Goal: Navigation & Orientation: Find specific page/section

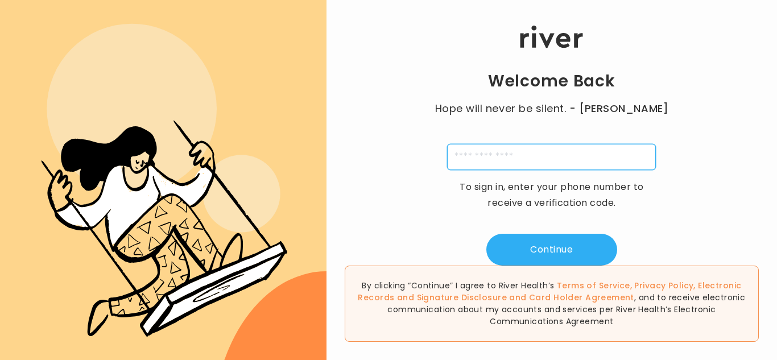
click at [576, 163] on input "tel" at bounding box center [551, 157] width 209 height 26
type input "**********"
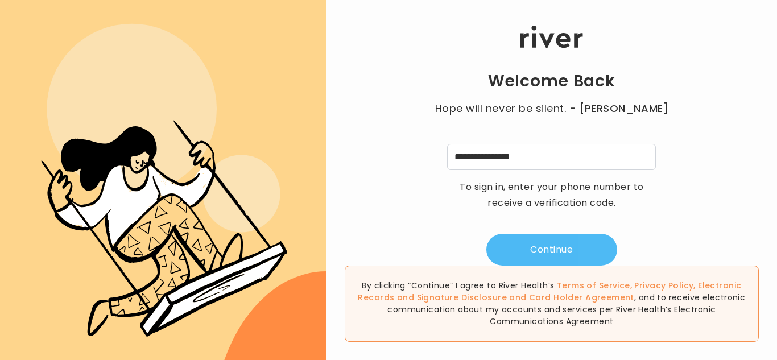
click at [552, 257] on button "Continue" at bounding box center [551, 250] width 131 height 32
type input "*"
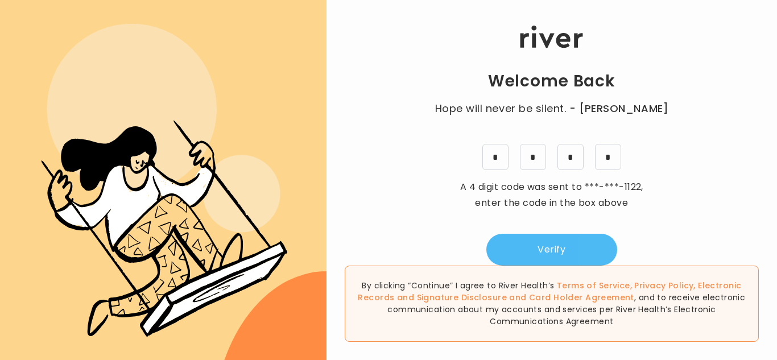
click at [553, 255] on button "Verify" at bounding box center [551, 250] width 131 height 32
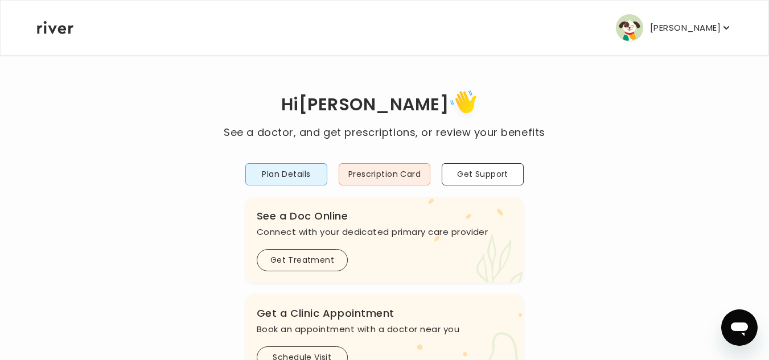
click at [717, 25] on p "[PERSON_NAME]" at bounding box center [685, 28] width 71 height 16
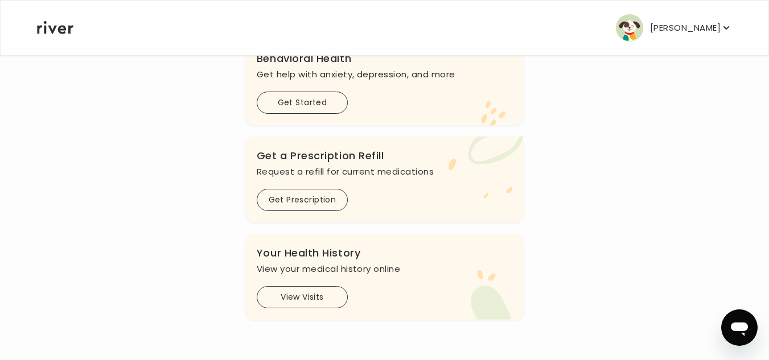
scroll to position [464, 0]
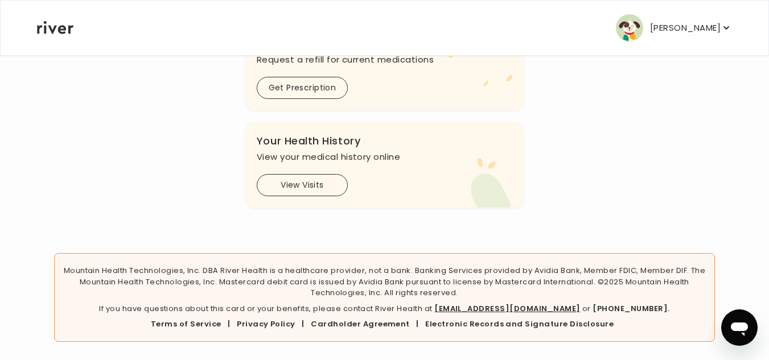
click at [680, 26] on p "[PERSON_NAME]" at bounding box center [685, 28] width 71 height 16
